Goal: Task Accomplishment & Management: Use online tool/utility

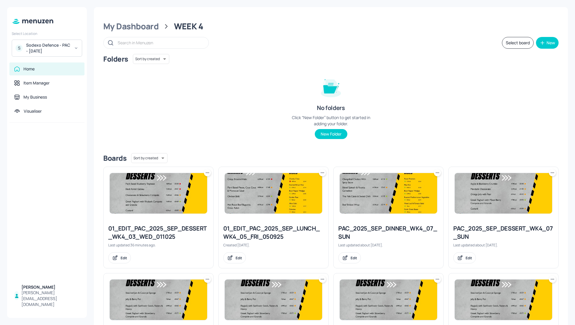
click at [40, 43] on div "Sodexo Defence - PAC - September 2025" at bounding box center [48, 48] width 44 height 12
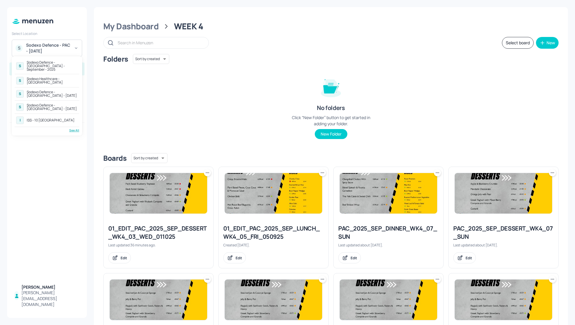
click at [72, 128] on div "See All" at bounding box center [47, 130] width 64 height 4
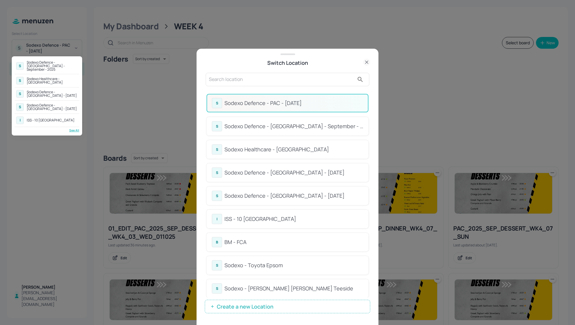
click at [370, 122] on div at bounding box center [287, 162] width 575 height 325
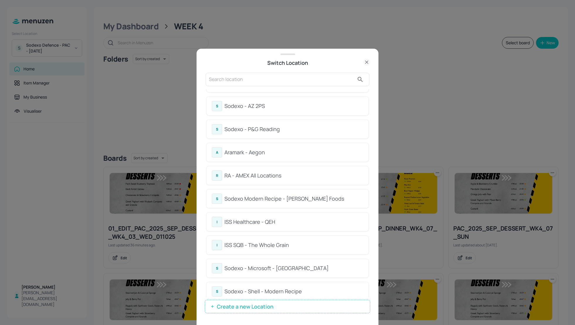
scroll to position [514, 0]
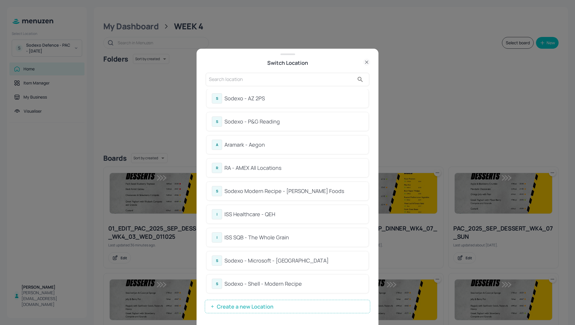
click at [370, 277] on div "S Sodexo Defence - PAC - September 2025 S Sodexo Defence - Colchester - Septemb…" at bounding box center [287, 193] width 165 height 208
click at [275, 193] on div "Sodexo Modern Recipe - Kerry Foods" at bounding box center [293, 191] width 139 height 8
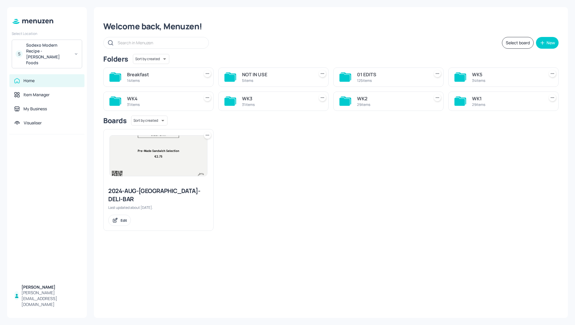
click at [252, 99] on div "WK3" at bounding box center [277, 98] width 70 height 7
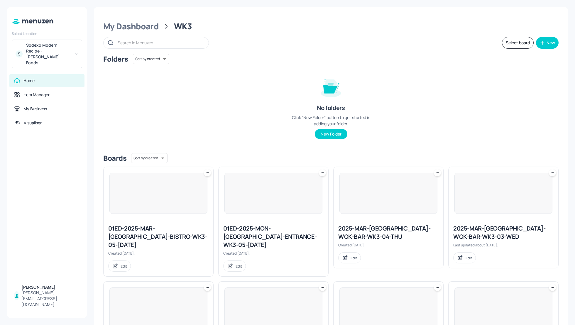
click at [482, 106] on div "Folders Sort by created id ​ No folders Click “New Folder” button to get starte…" at bounding box center [330, 101] width 455 height 94
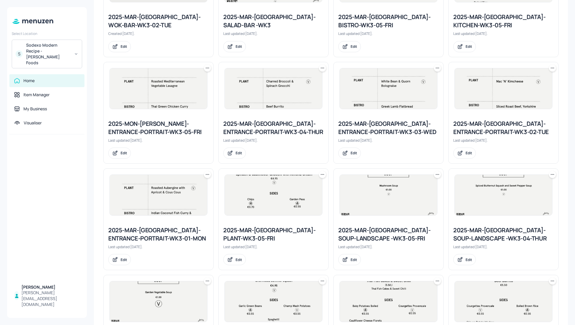
scroll to position [328, 0]
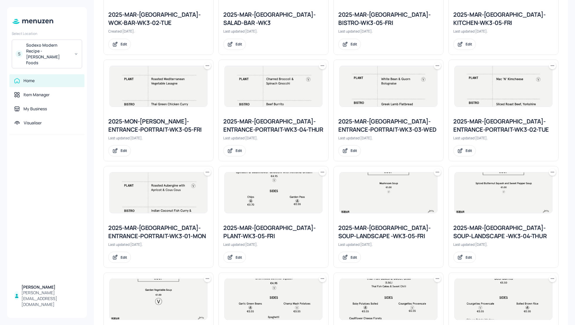
click at [383, 117] on div "2025-MAR-KERRY-ENTRANCE-PORTRAIT-WK3-03-WED" at bounding box center [388, 125] width 100 height 16
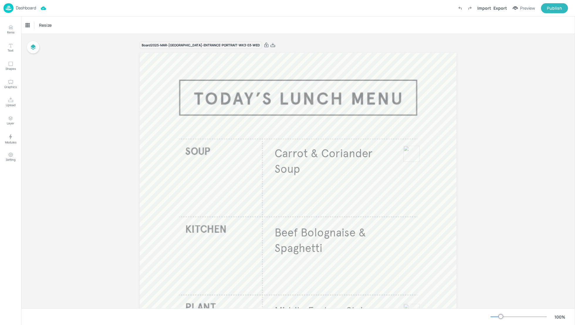
click at [23, 8] on p "Dashboard" at bounding box center [26, 8] width 20 height 4
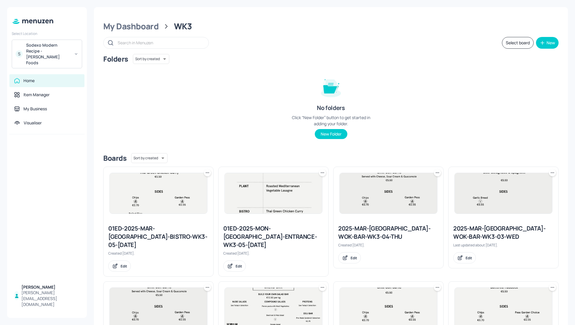
click at [482, 130] on div "Folders Sort by created id ​ No folders Click “New Folder” button to get starte…" at bounding box center [330, 101] width 455 height 94
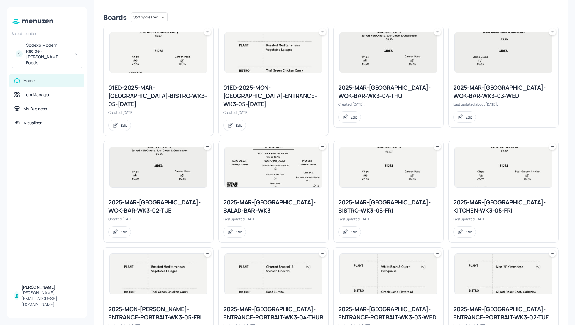
scroll to position [125, 0]
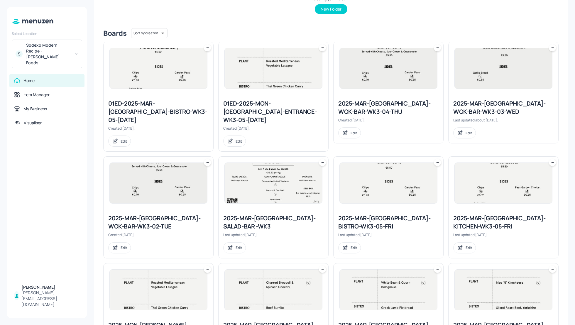
click at [490, 104] on div "2025-MAR-KERRY-WOK-BAR-WK3-03-WED" at bounding box center [503, 107] width 100 height 16
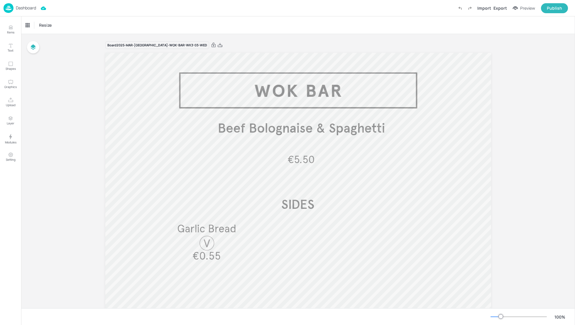
click at [26, 6] on p "Dashboard" at bounding box center [26, 8] width 20 height 4
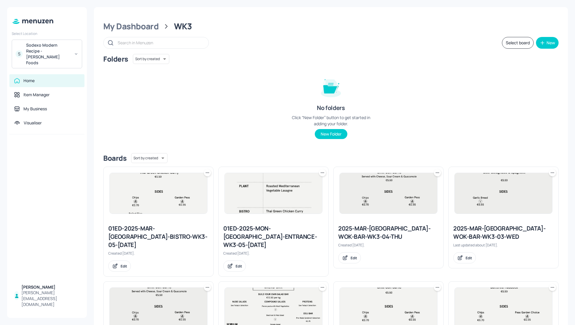
click at [419, 113] on div "Folders Sort by created id ​ No folders Click “New Folder” button to get starte…" at bounding box center [330, 101] width 455 height 94
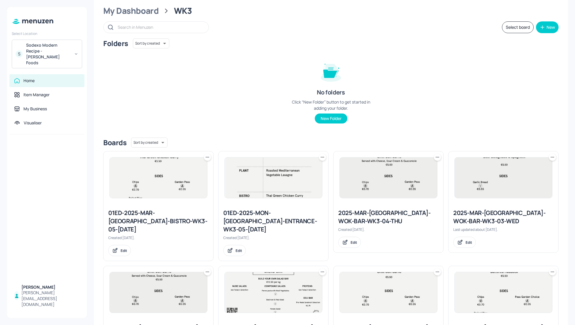
click at [482, 114] on div "Folders Sort by created id ​ No folders Click “New Folder” button to get starte…" at bounding box center [330, 85] width 455 height 94
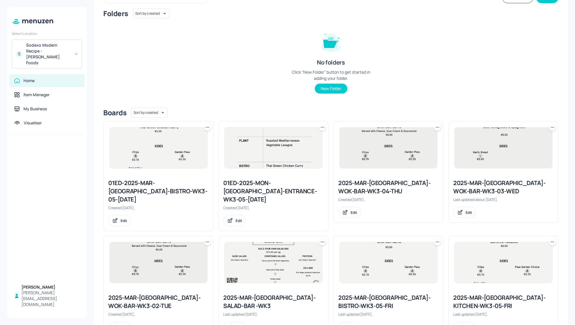
scroll to position [47, 0]
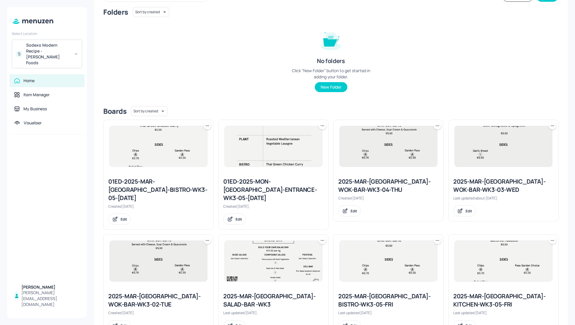
click at [550, 126] on icon at bounding box center [552, 126] width 6 height 6
click at [525, 146] on p "Duplicate" at bounding box center [521, 147] width 16 height 5
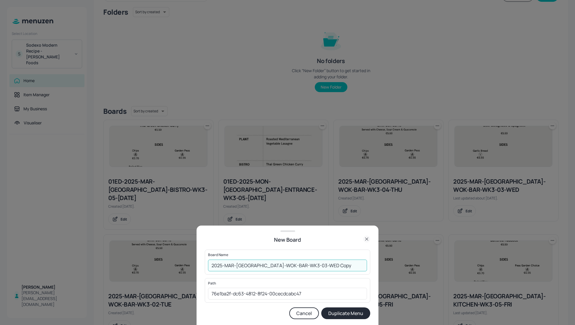
click at [208, 262] on input "2025-MAR-KERRY-WOK-BAR-WK3-03-WED Copy" at bounding box center [287, 265] width 159 height 12
click at [348, 268] on input "01_EDIT_2025-MAR-KERRY-WOK-BAR-WK3-03-WED Copy" at bounding box center [287, 265] width 159 height 12
type input "01_EDIT_2025-MAR-[GEOGRAPHIC_DATA]-WOK-BAR-WK3-03-WED_011025"
click at [350, 309] on button "Duplicate Menu" at bounding box center [345, 313] width 49 height 12
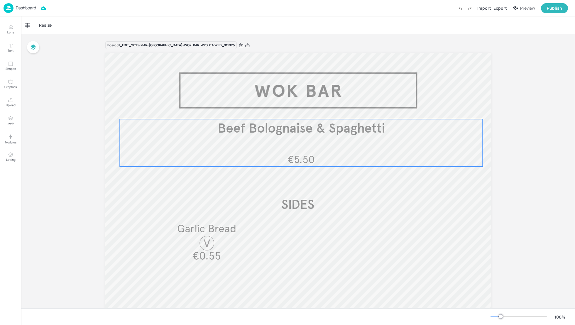
click at [287, 141] on div "Beef Bolognaise & Spaghetti €5.50" at bounding box center [301, 142] width 363 height 47
click at [295, 109] on icon "Edit Item" at bounding box center [297, 109] width 5 height 5
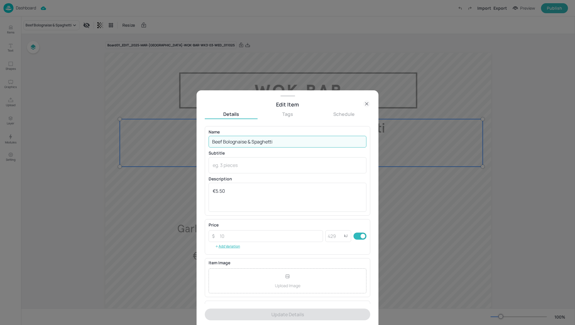
drag, startPoint x: 277, startPoint y: 139, endPoint x: 159, endPoint y: 139, distance: 118.7
click at [159, 139] on div "Edit Item Details Tags Schedule Name Beef Bolognaise & Spaghetti ​ Subtitle x ​…" at bounding box center [287, 162] width 575 height 325
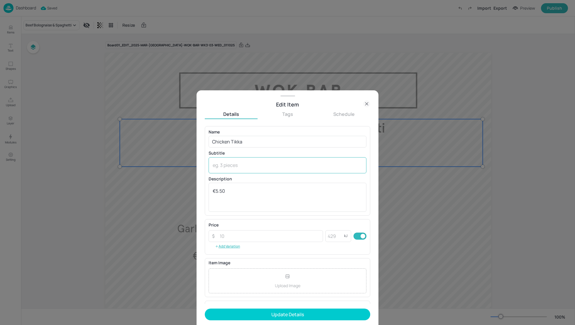
click at [243, 159] on div "x ​" at bounding box center [287, 165] width 158 height 16
click at [258, 144] on input "Chicken Tikka" at bounding box center [287, 142] width 158 height 12
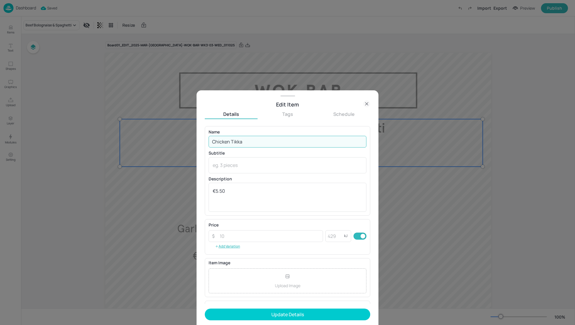
type input "Chicken Tikka Masala"
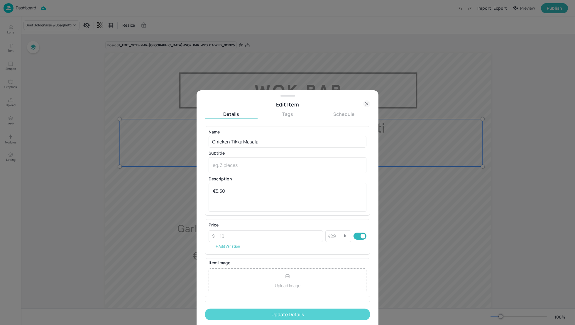
click at [306, 313] on button "Update Details" at bounding box center [287, 314] width 165 height 12
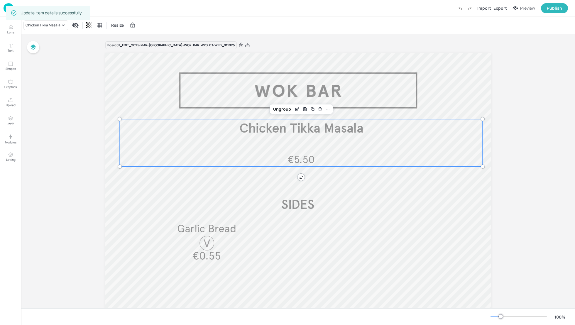
click at [80, 142] on div "Board 01_EDIT_2025-MAR-[GEOGRAPHIC_DATA]-WOK-BAR-WK3-03-WED_011025 SIDES Garlic…" at bounding box center [297, 209] width 553 height 350
click at [529, 124] on div "Board 01_EDIT_2025-MAR-[GEOGRAPHIC_DATA]-WOK-BAR-WK3-03-WED_011025 SIDES Garlic…" at bounding box center [297, 209] width 553 height 350
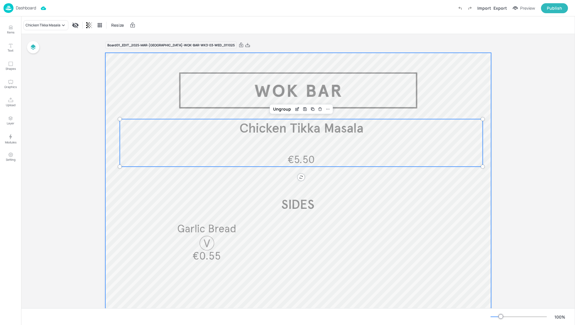
click at [482, 94] on div at bounding box center [297, 211] width 563 height 317
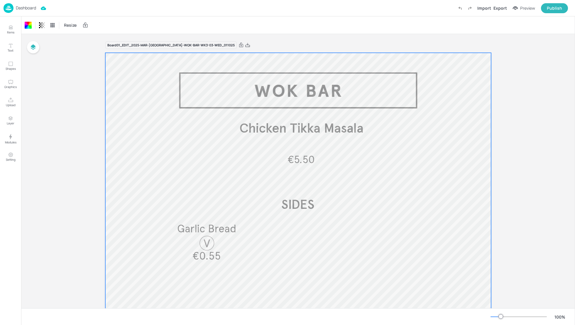
click at [526, 103] on div "Board 01_EDIT_2025-MAR-[GEOGRAPHIC_DATA]-WOK-BAR-WK3-03-WED_011025 SIDES Garlic…" at bounding box center [297, 209] width 553 height 350
click at [537, 115] on div "Board 01_EDIT_2025-MAR-[GEOGRAPHIC_DATA]-WOK-BAR-WK3-03-WED_011025 SIDES Garlic…" at bounding box center [297, 209] width 553 height 350
click at [503, 8] on div "Export" at bounding box center [499, 8] width 13 height 6
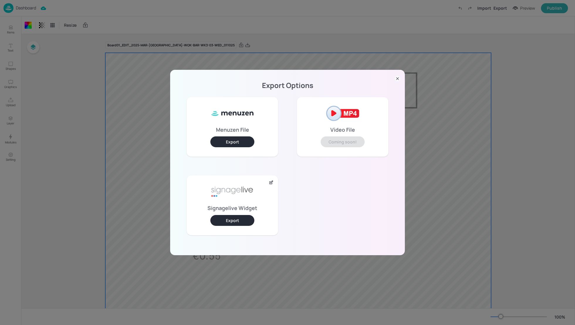
click at [237, 218] on button "Export" at bounding box center [232, 220] width 44 height 11
